Goal: Task Accomplishment & Management: Complete application form

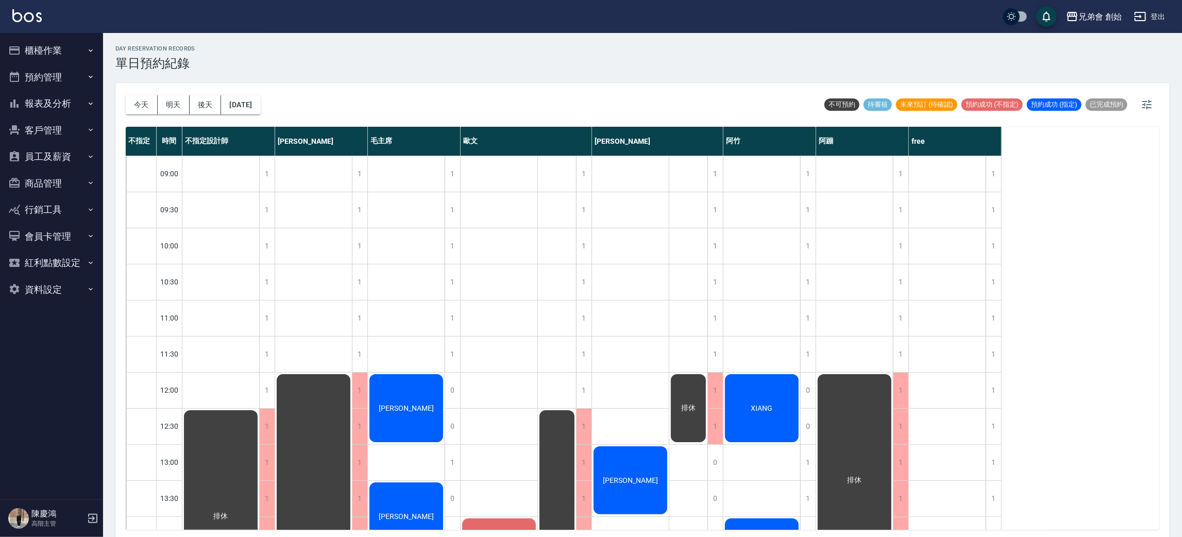
scroll to position [231, 0]
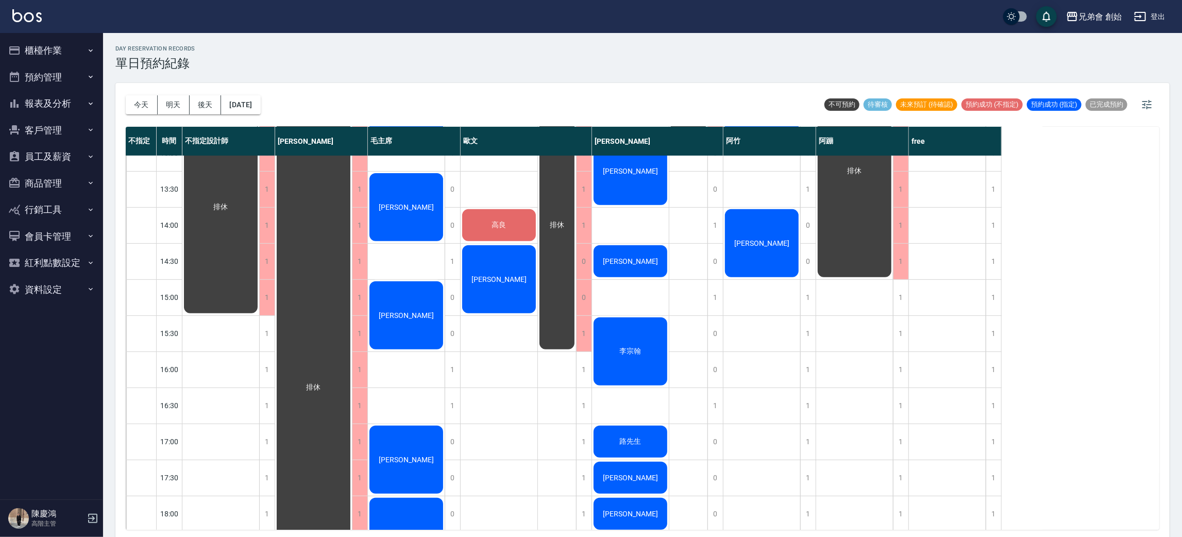
scroll to position [155, 0]
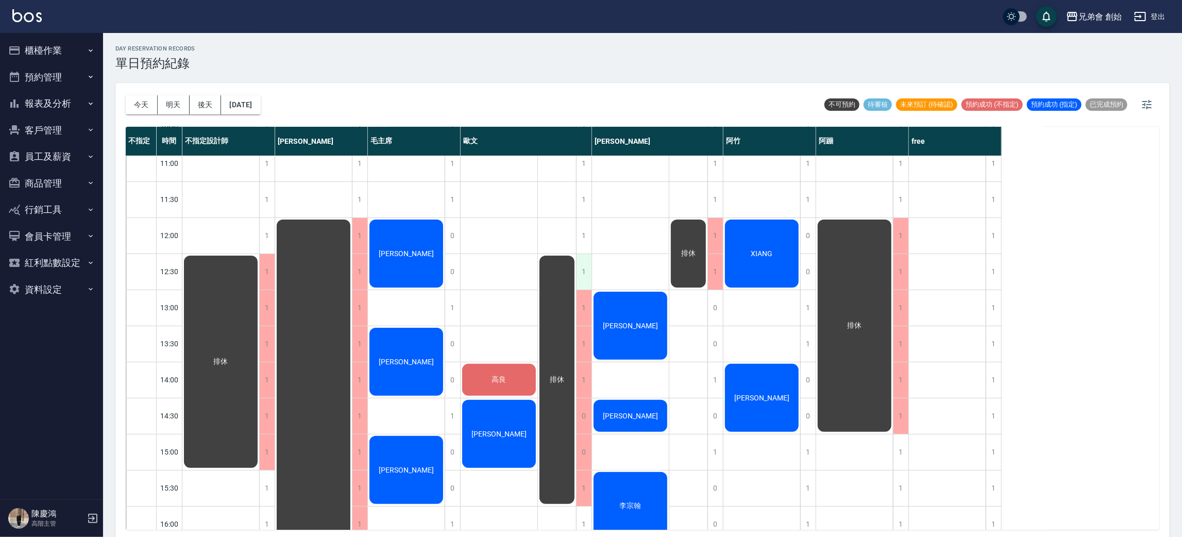
click at [583, 275] on div "1" at bounding box center [583, 272] width 15 height 36
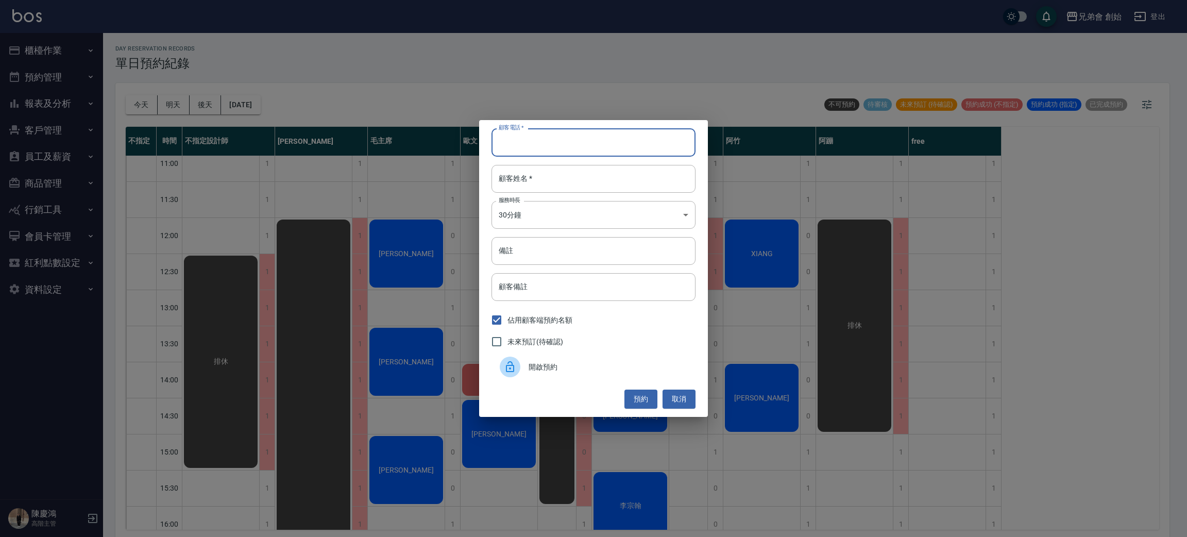
click at [588, 145] on input "顧客電話   *" at bounding box center [594, 142] width 204 height 28
type input "000135102"
click at [585, 184] on input "顧客姓名   *" at bounding box center [594, 179] width 204 height 28
type input "阿祥"
click at [522, 213] on body "兄弟會 創始 登出 櫃檯作業 打帳單 帳單列表 掛單列表 座位開單 營業儀表板 現金收支登錄 高階收支登錄 材料自購登錄 每日結帳 排班表 現場電腦打卡 掃碼…" at bounding box center [593, 270] width 1187 height 540
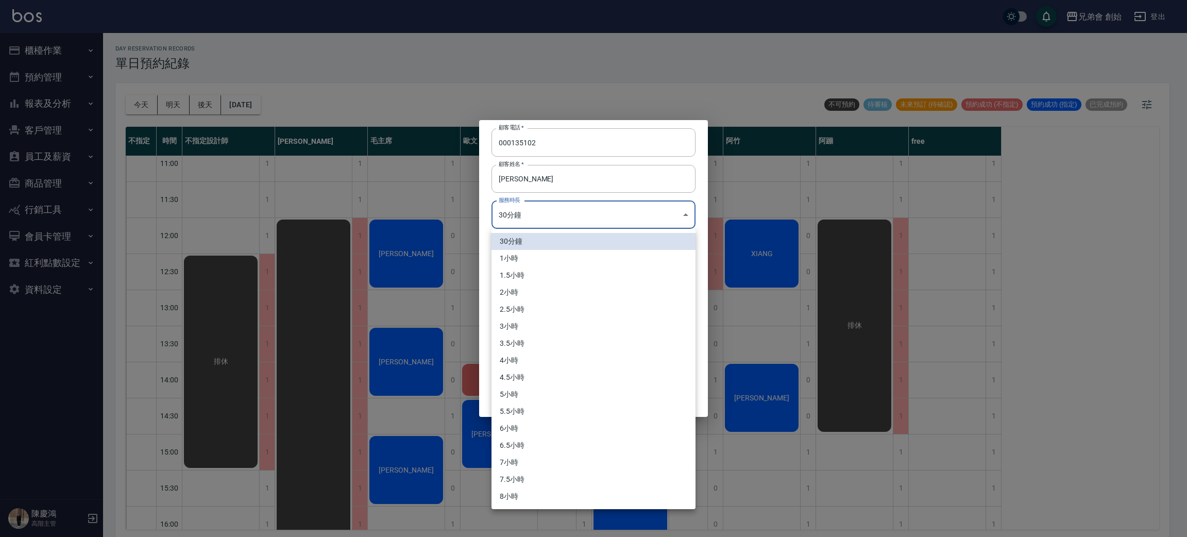
click at [528, 262] on li "1小時" at bounding box center [594, 258] width 204 height 17
type input "2"
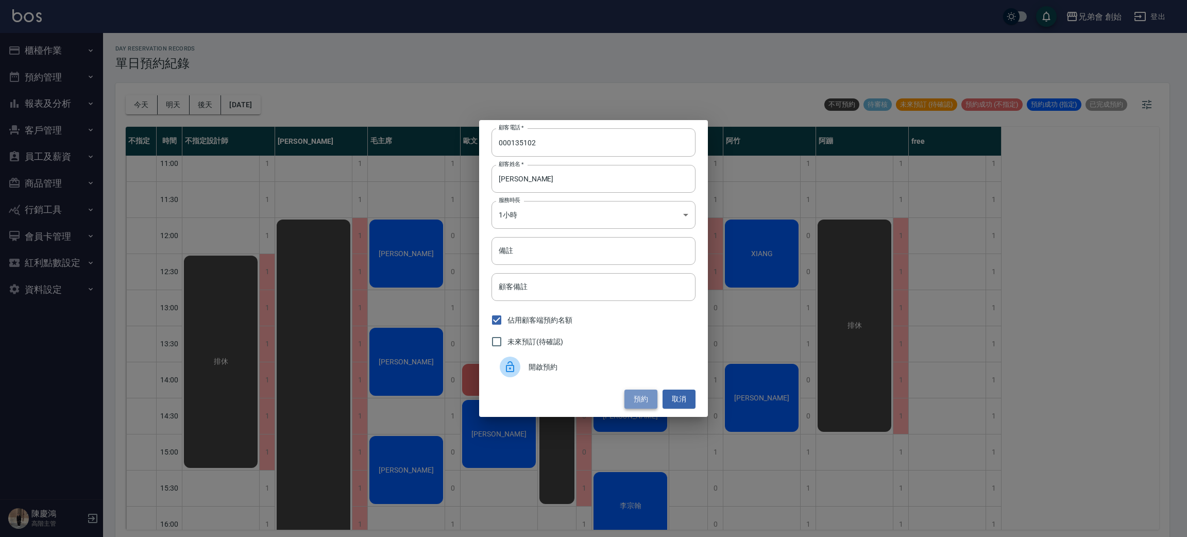
click at [633, 396] on button "預約" at bounding box center [640, 399] width 33 height 19
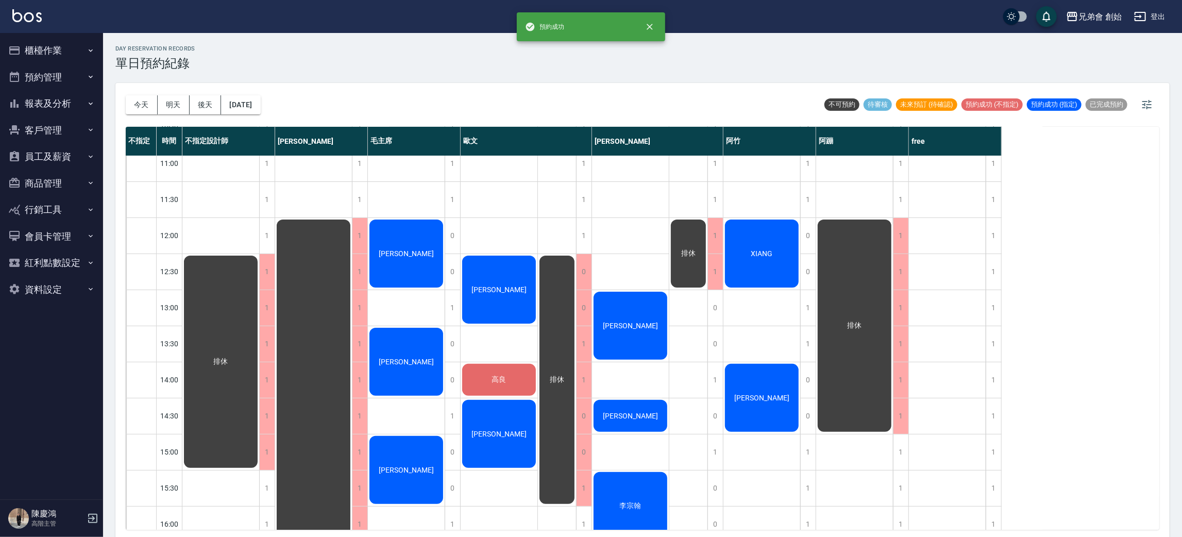
click at [259, 296] on div "阿祥" at bounding box center [220, 361] width 77 height 215
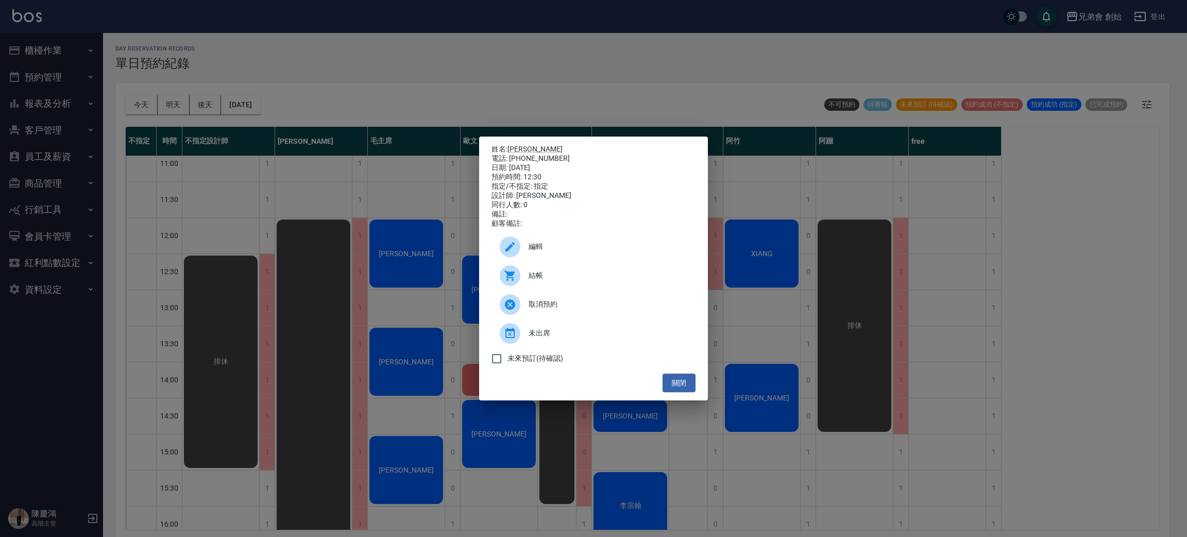
click at [558, 248] on span "編輯" at bounding box center [608, 246] width 159 height 11
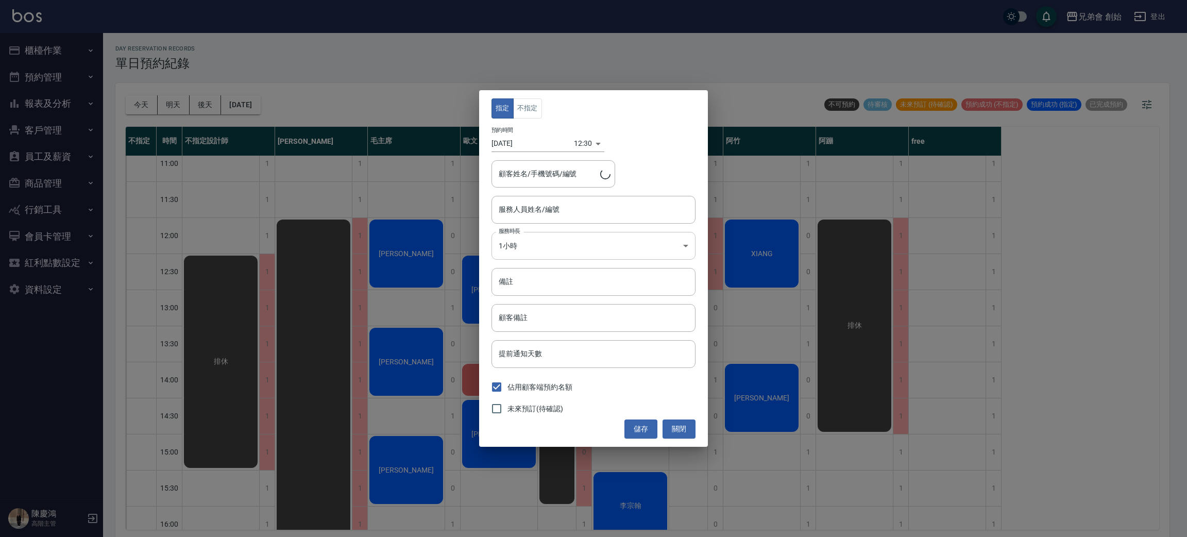
type input "歐文(無代號)"
type input "阿祥/000135102"
click at [533, 284] on input "備註" at bounding box center [594, 282] width 204 height 28
type input "轉帳"
click at [645, 421] on button "儲存" at bounding box center [640, 428] width 33 height 19
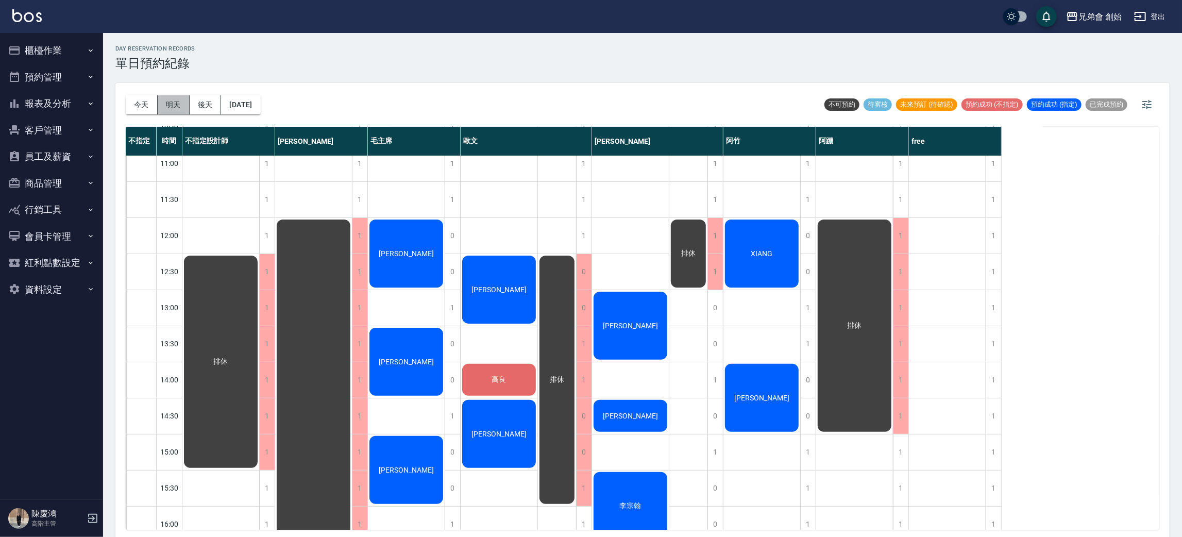
click at [180, 105] on button "明天" at bounding box center [174, 104] width 32 height 19
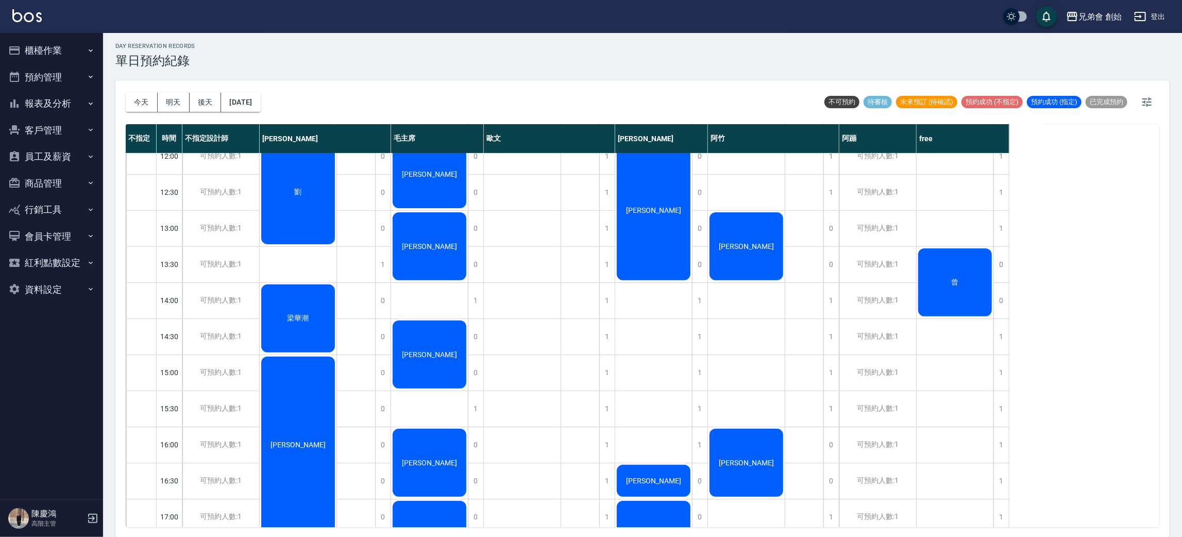
scroll to position [541, 0]
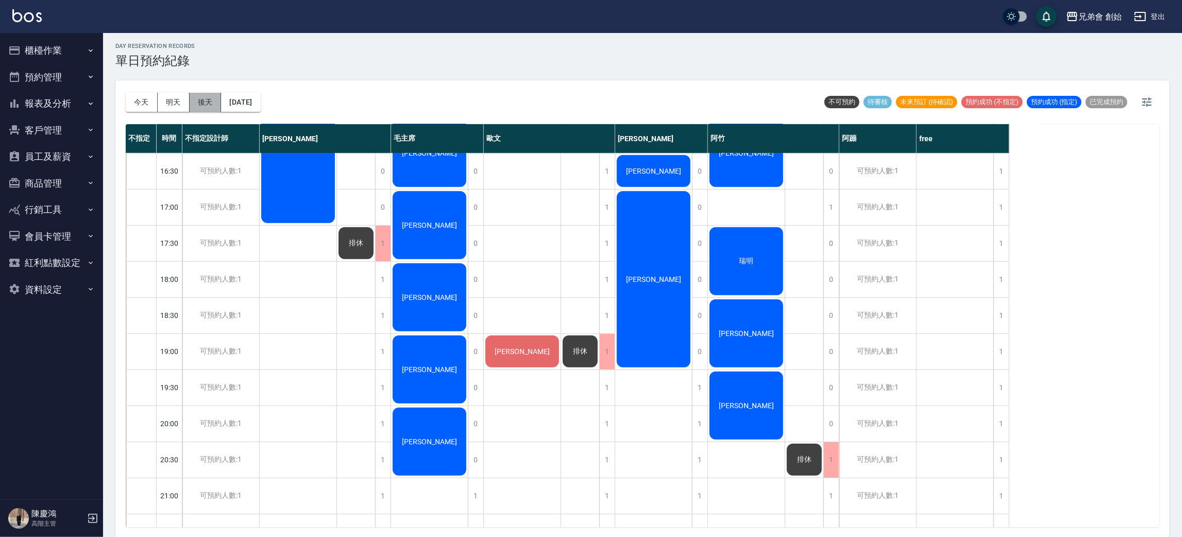
click at [214, 97] on button "後天" at bounding box center [206, 102] width 32 height 19
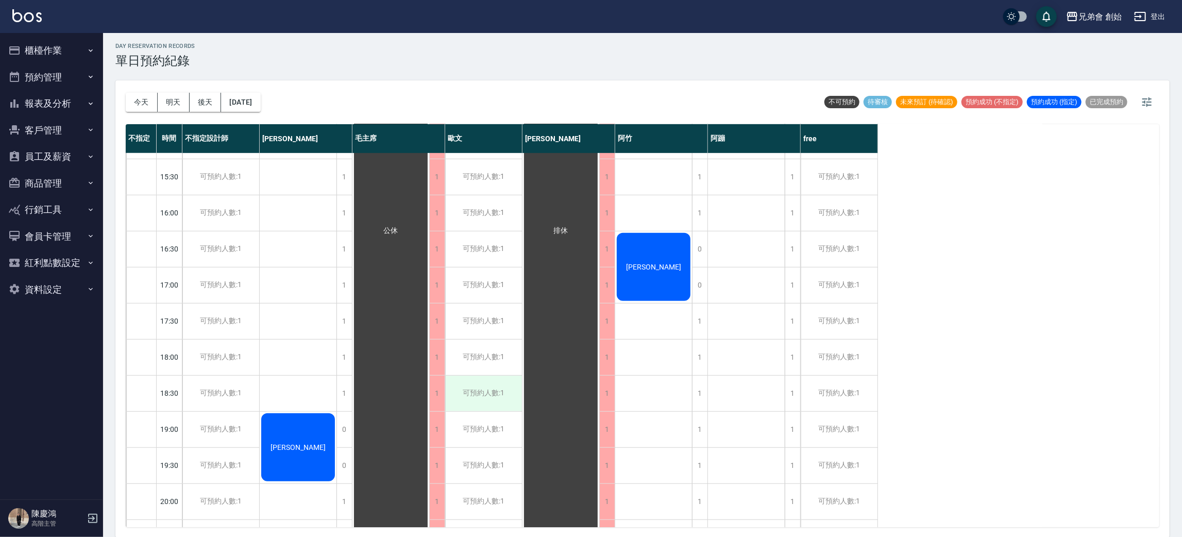
scroll to position [618, 0]
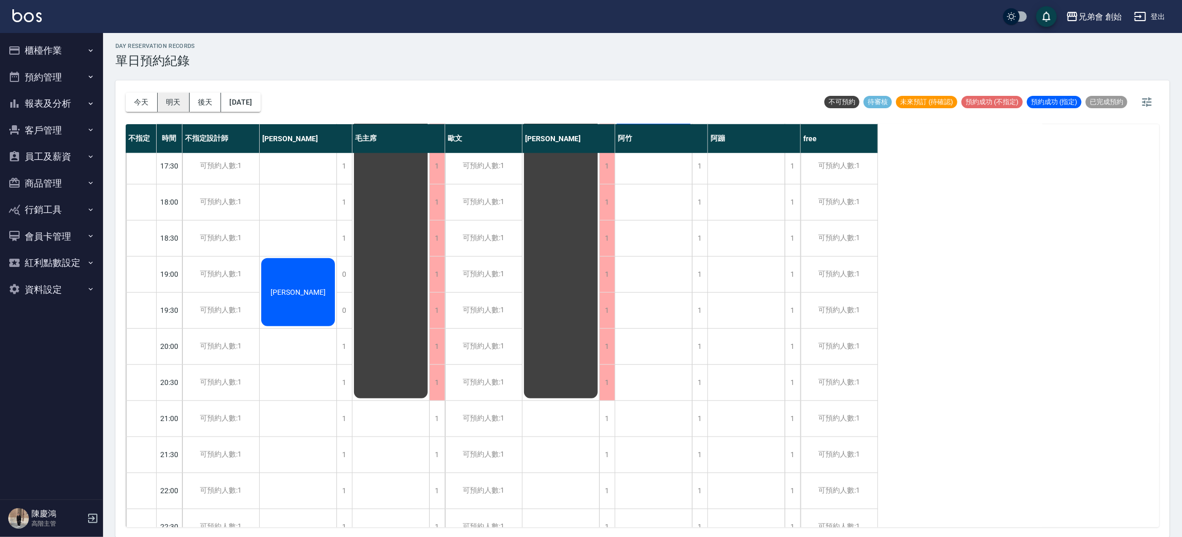
click at [180, 106] on button "明天" at bounding box center [174, 102] width 32 height 19
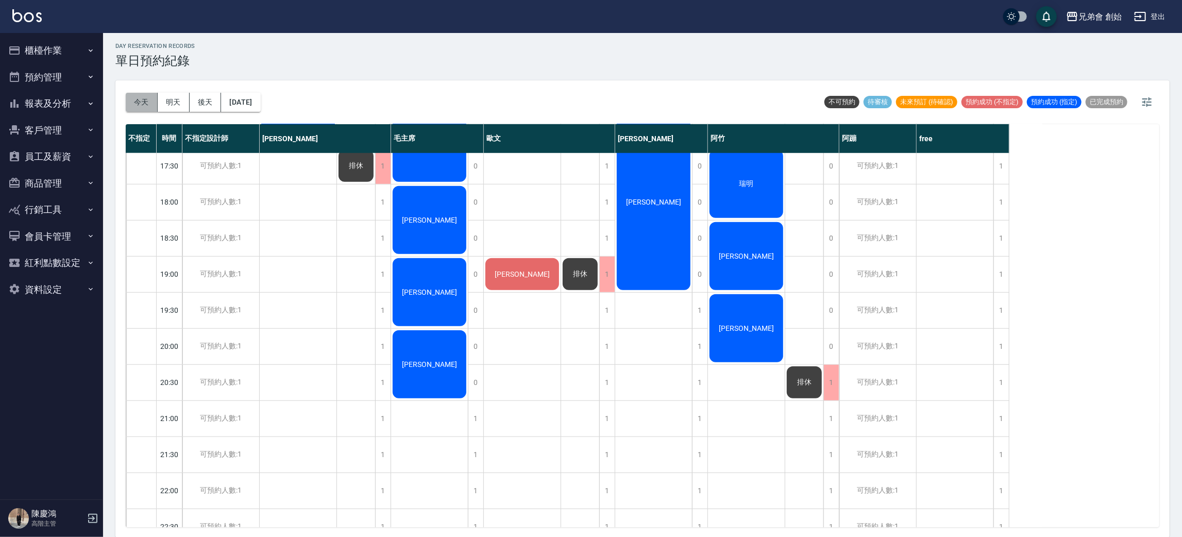
click at [137, 98] on button "今天" at bounding box center [142, 102] width 32 height 19
click at [137, 107] on div at bounding box center [591, 268] width 1182 height 537
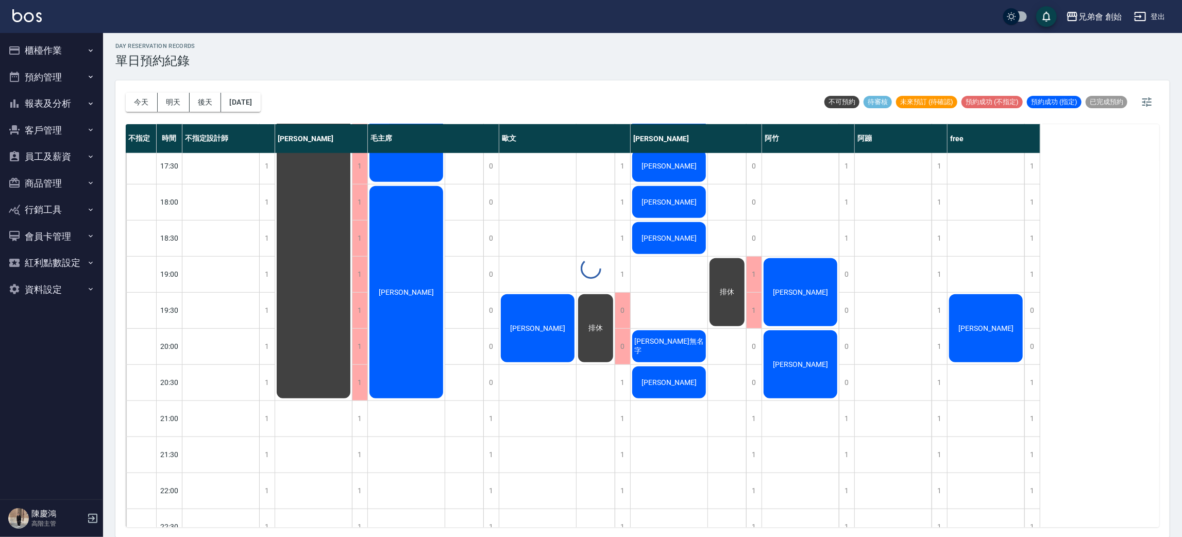
click at [140, 101] on div at bounding box center [591, 268] width 1182 height 537
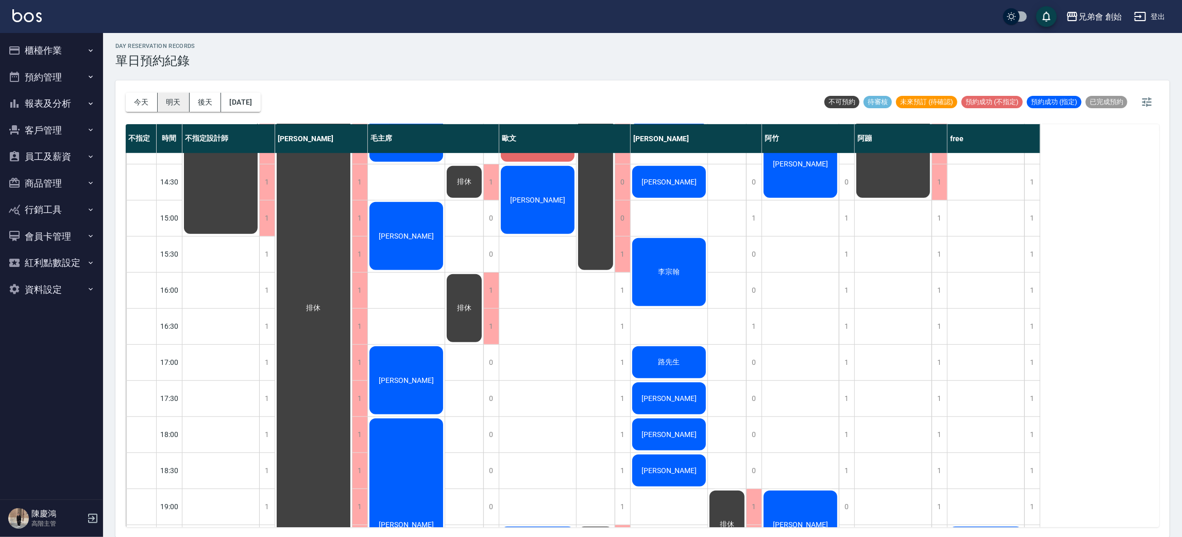
click at [170, 104] on button "明天" at bounding box center [174, 102] width 32 height 19
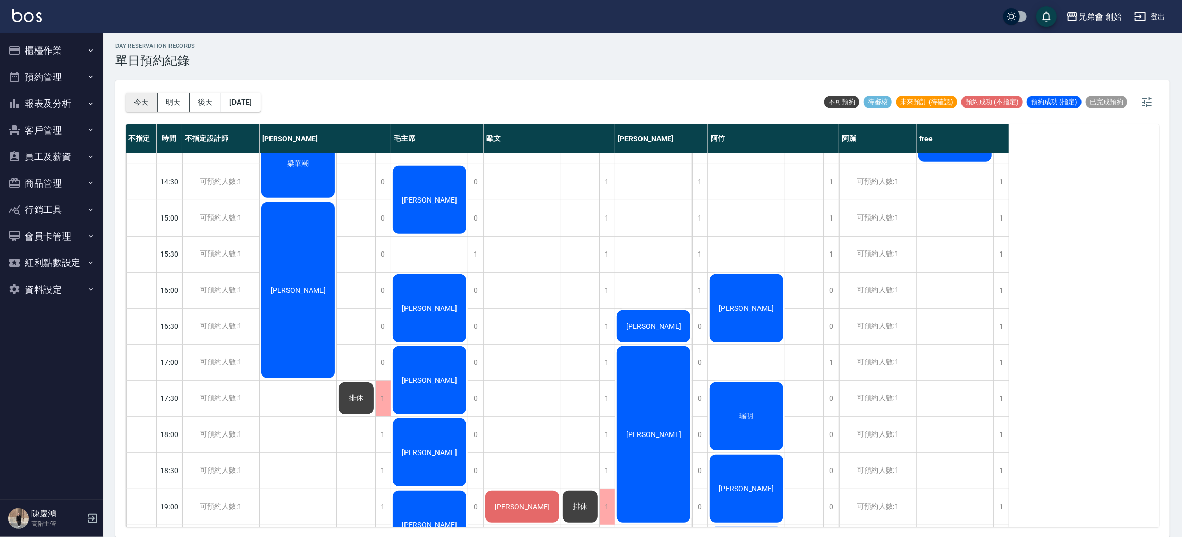
click at [147, 104] on button "今天" at bounding box center [142, 102] width 32 height 19
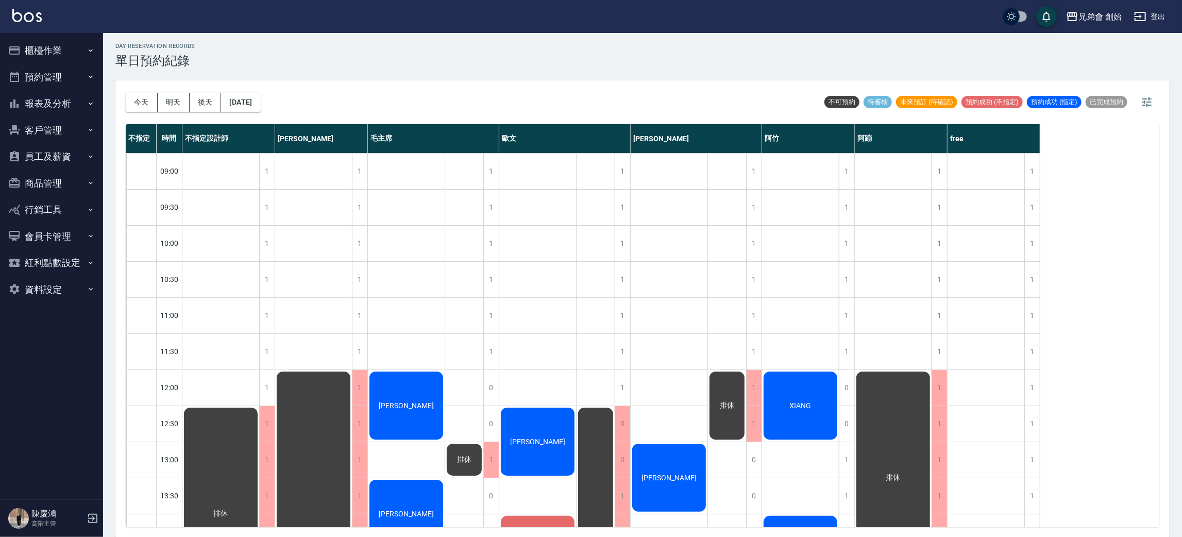
scroll to position [77, 0]
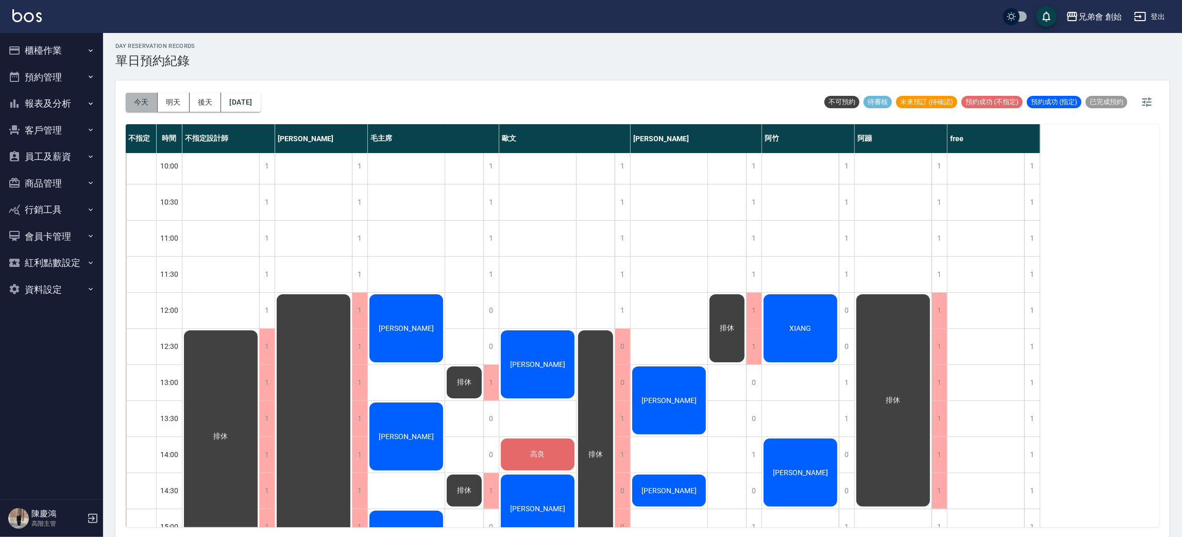
click at [139, 102] on button "今天" at bounding box center [142, 102] width 32 height 19
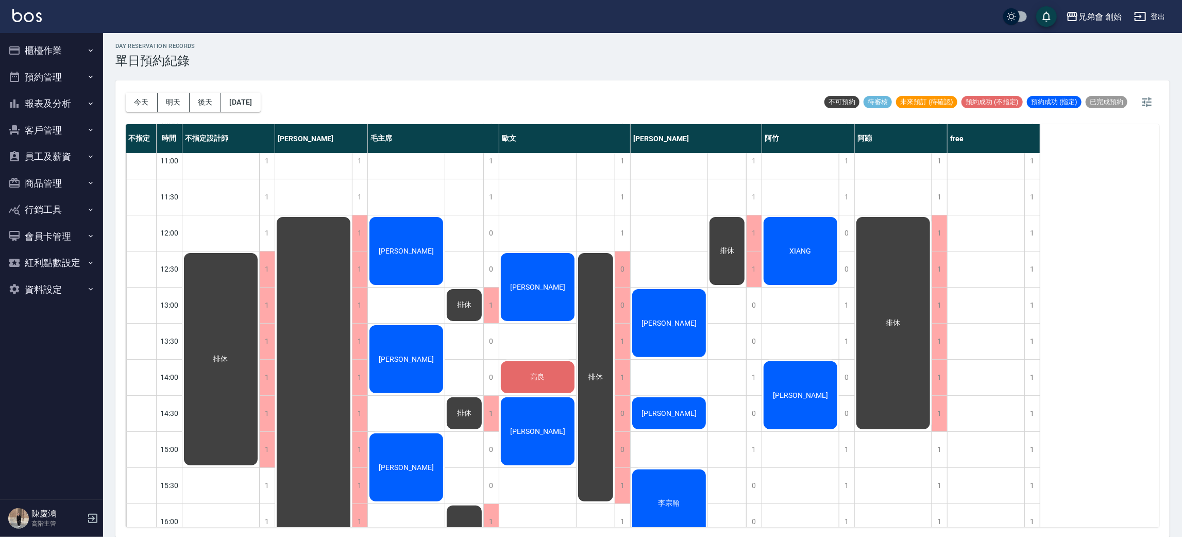
scroll to position [463, 0]
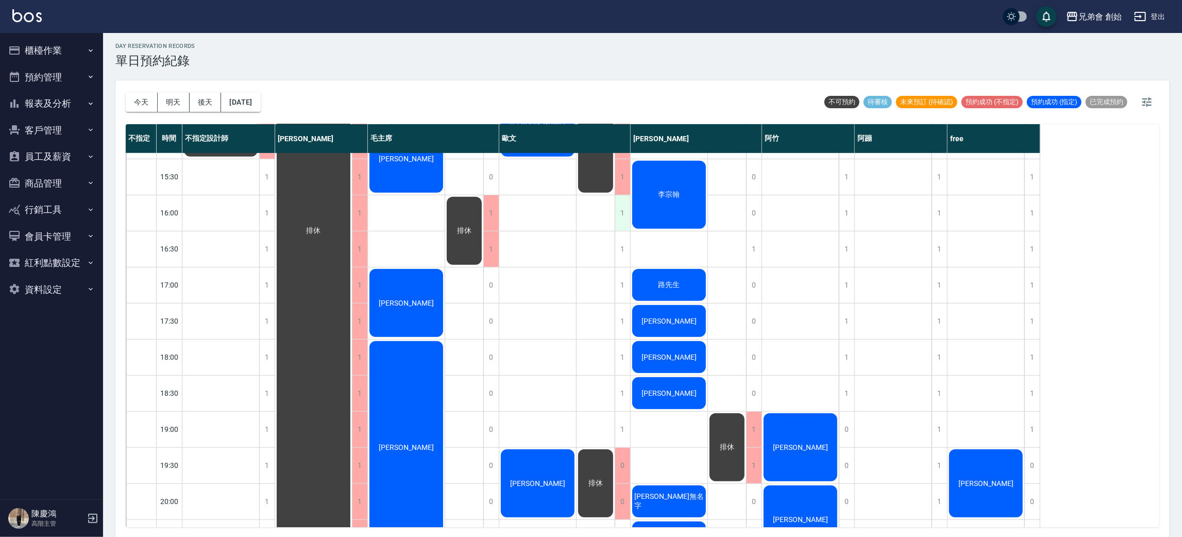
click at [623, 213] on div "1" at bounding box center [622, 213] width 15 height 36
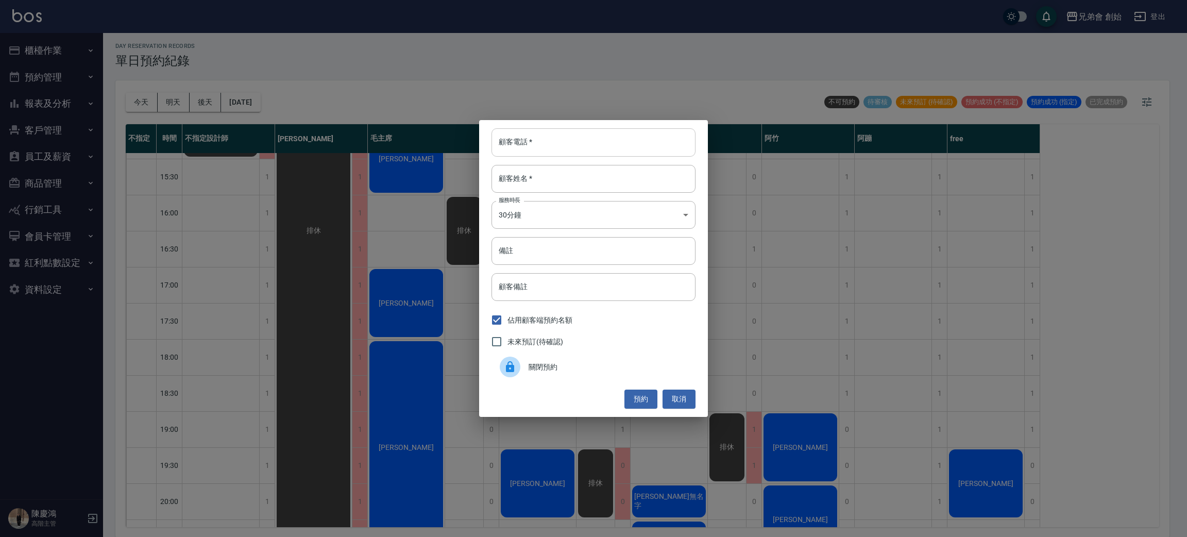
click at [514, 149] on input "顧客電話   *" at bounding box center [594, 142] width 204 height 28
click at [513, 141] on input "095232682" at bounding box center [594, 142] width 204 height 28
click at [516, 141] on input "095232682" at bounding box center [594, 142] width 204 height 28
type input "0952532682"
click at [550, 176] on input "顧客姓名   *" at bounding box center [594, 179] width 204 height 28
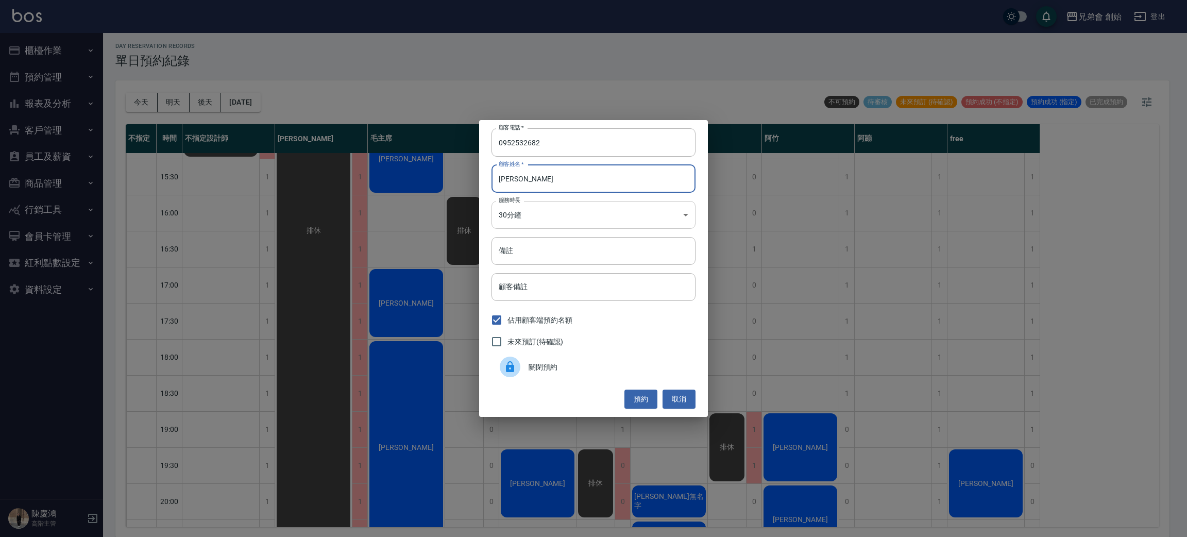
type input "盧"
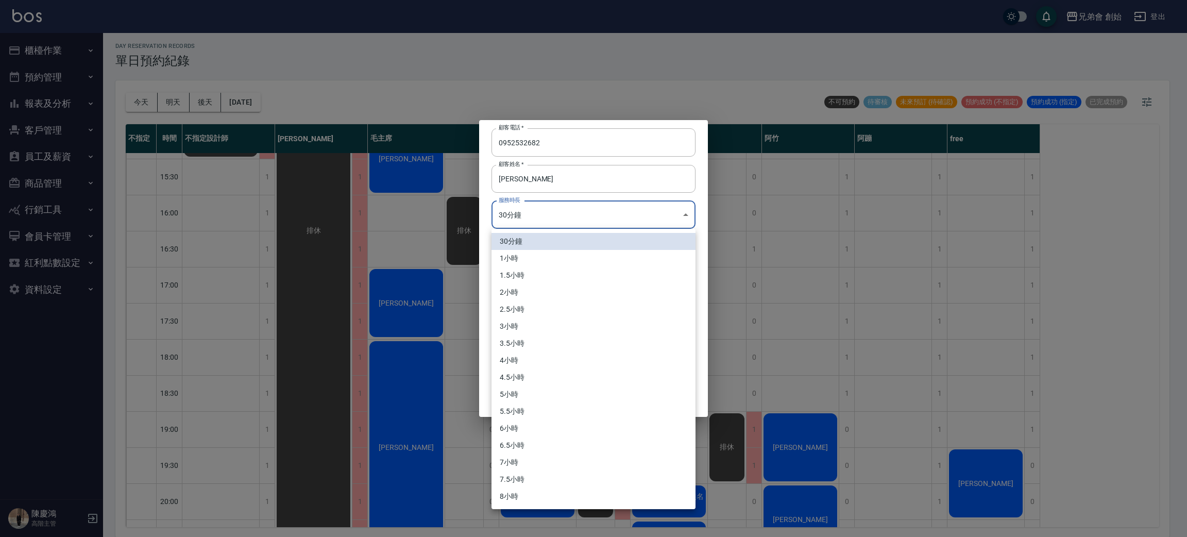
click at [541, 224] on body "兄弟會 創始 登出 櫃檯作業 打帳單 帳單列表 掛單列表 座位開單 營業儀表板 現金收支登錄 高階收支登錄 材料自購登錄 每日結帳 排班表 現場電腦打卡 掃碼…" at bounding box center [593, 267] width 1187 height 540
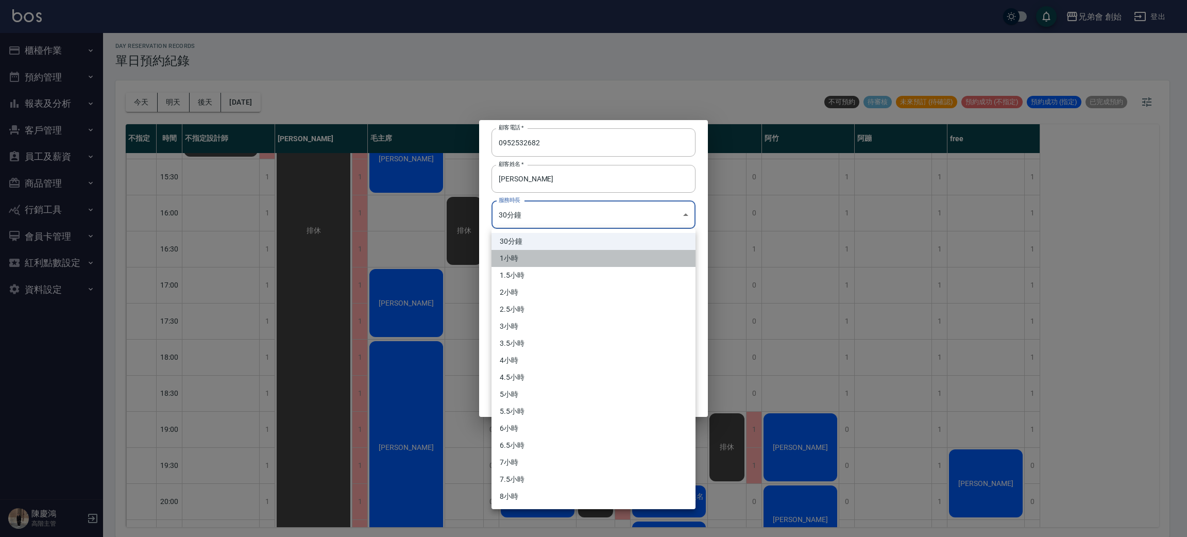
click at [521, 259] on li "1小時" at bounding box center [594, 258] width 204 height 17
type input "2"
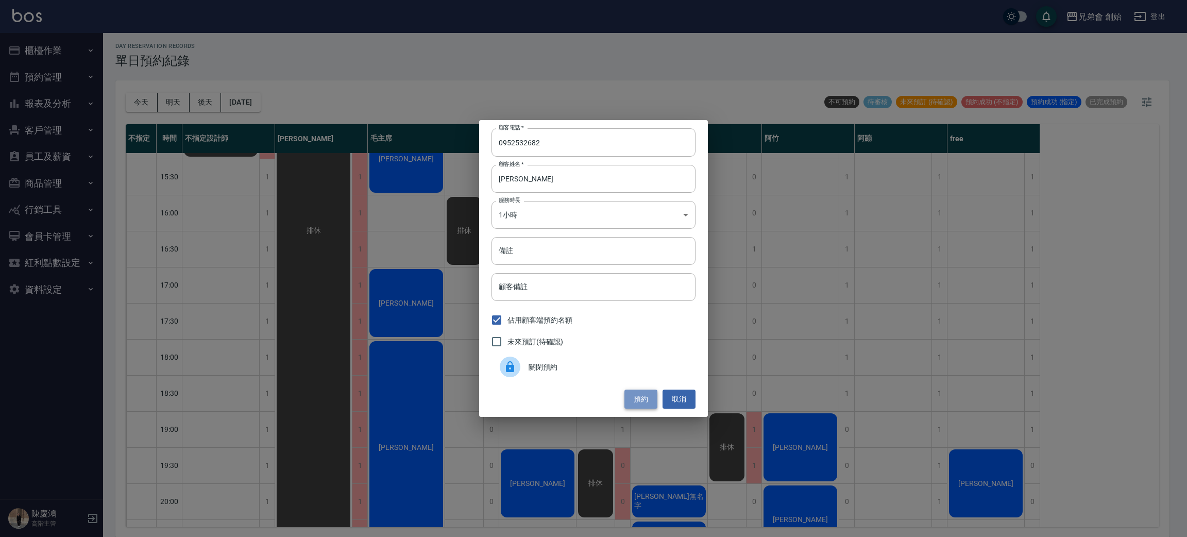
click at [647, 391] on button "預約" at bounding box center [640, 399] width 33 height 19
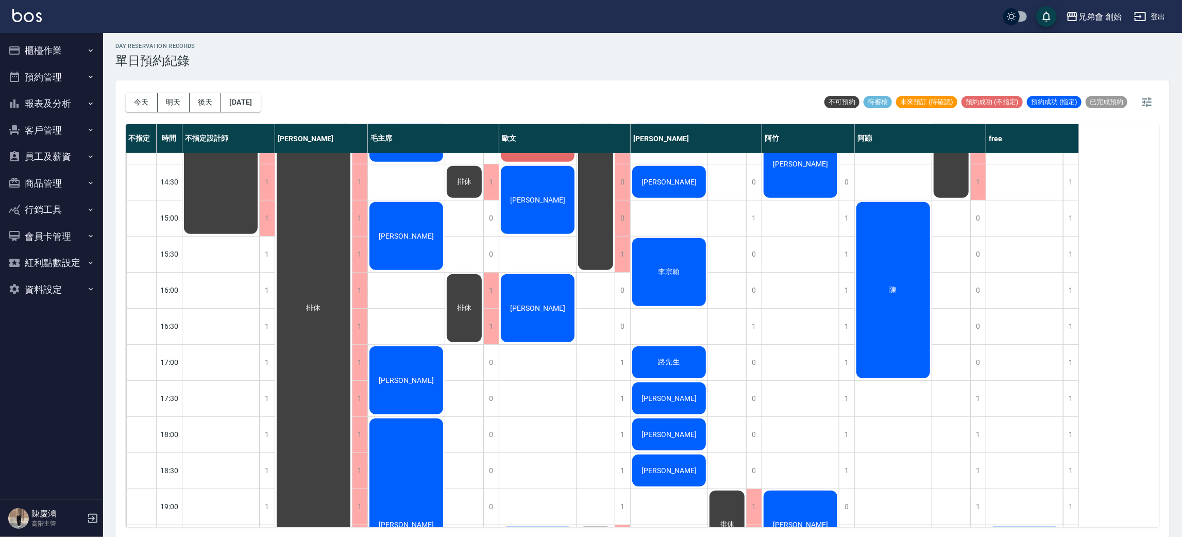
scroll to position [309, 0]
